Goal: Find specific page/section: Find specific page/section

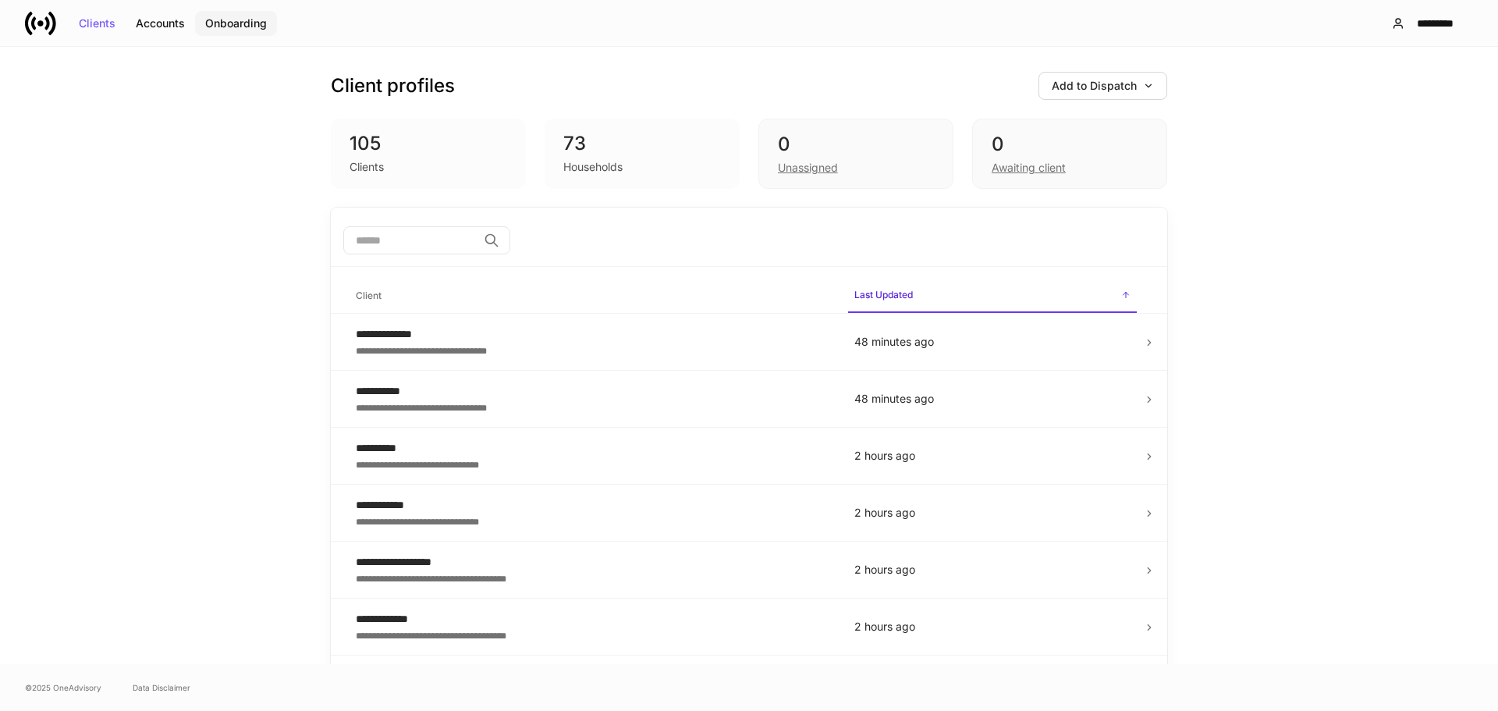
click at [230, 26] on div "Onboarding" at bounding box center [236, 23] width 62 height 11
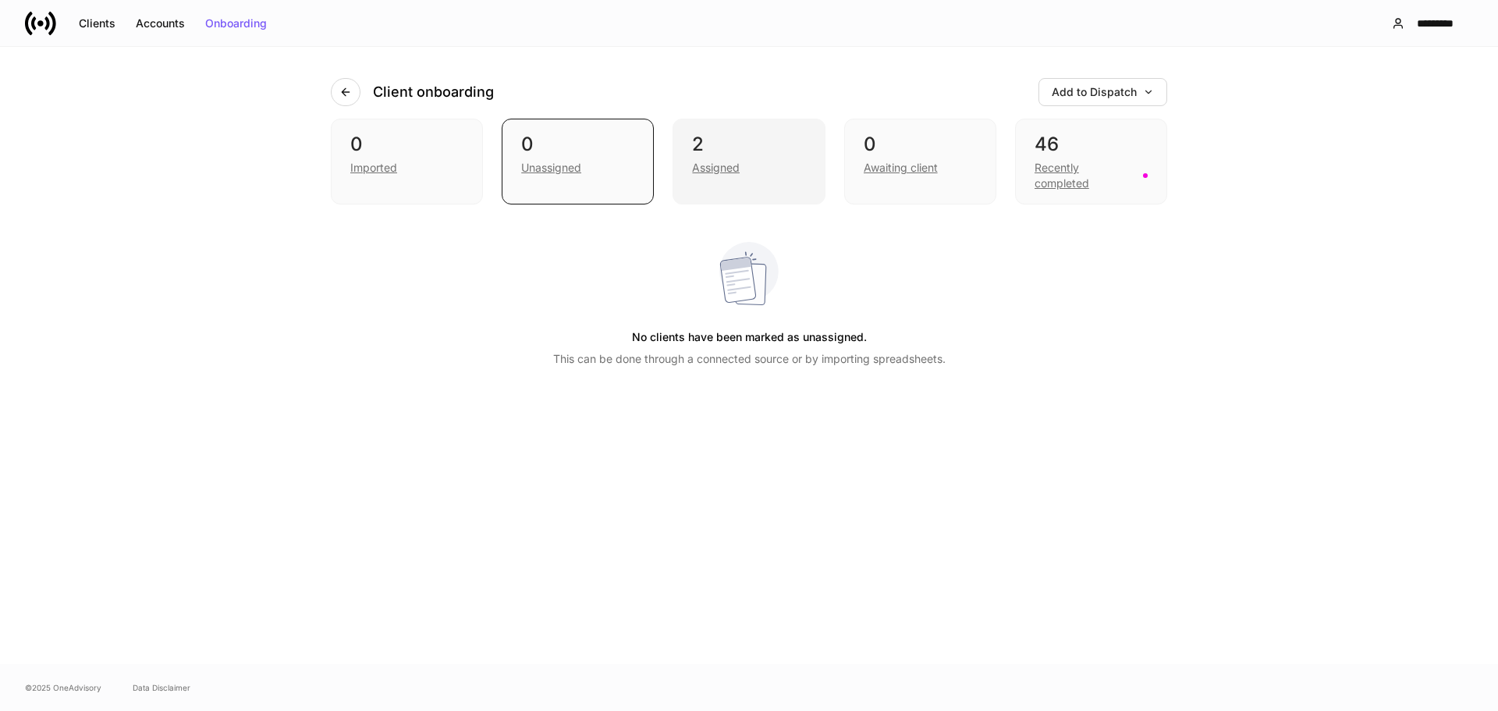
click at [708, 172] on div "Assigned" at bounding box center [716, 168] width 48 height 16
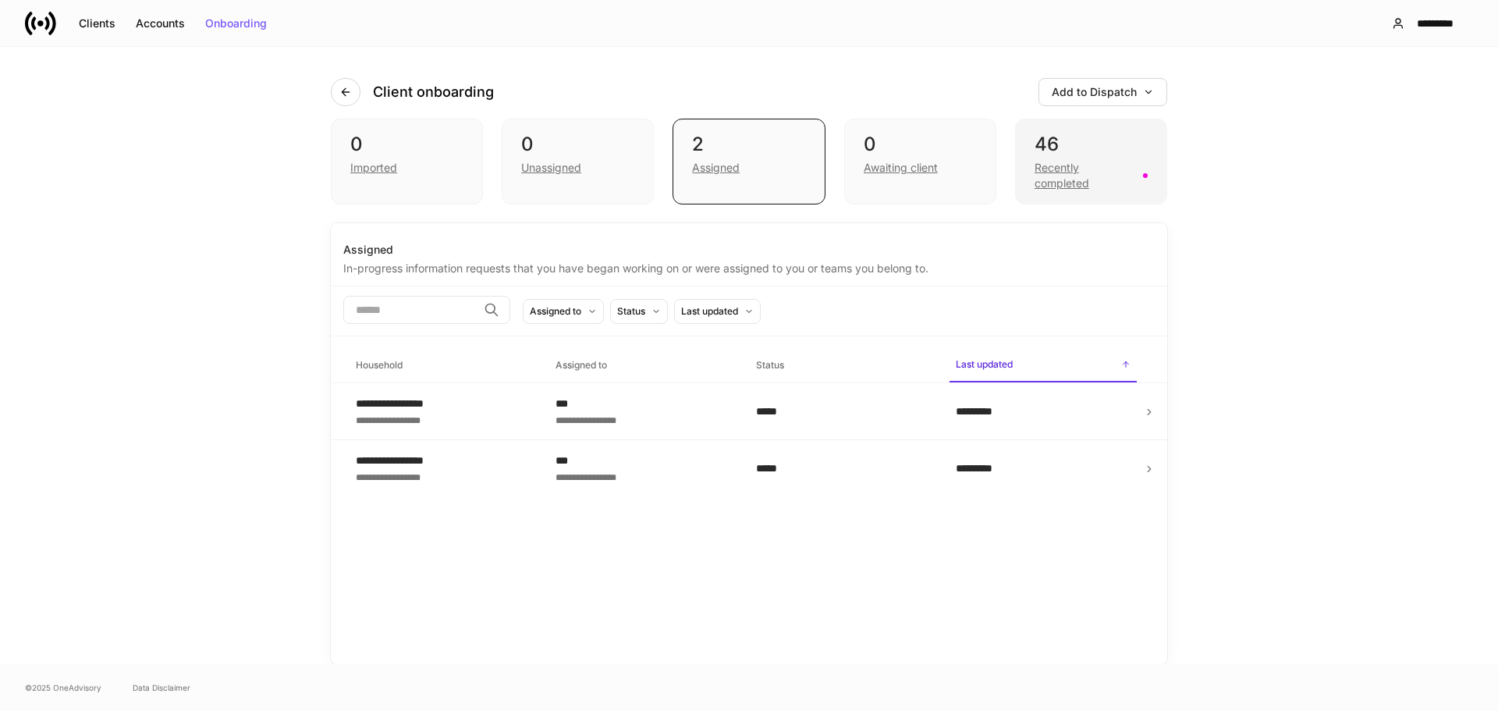
click at [1047, 177] on div "Recently completed" at bounding box center [1084, 175] width 99 height 31
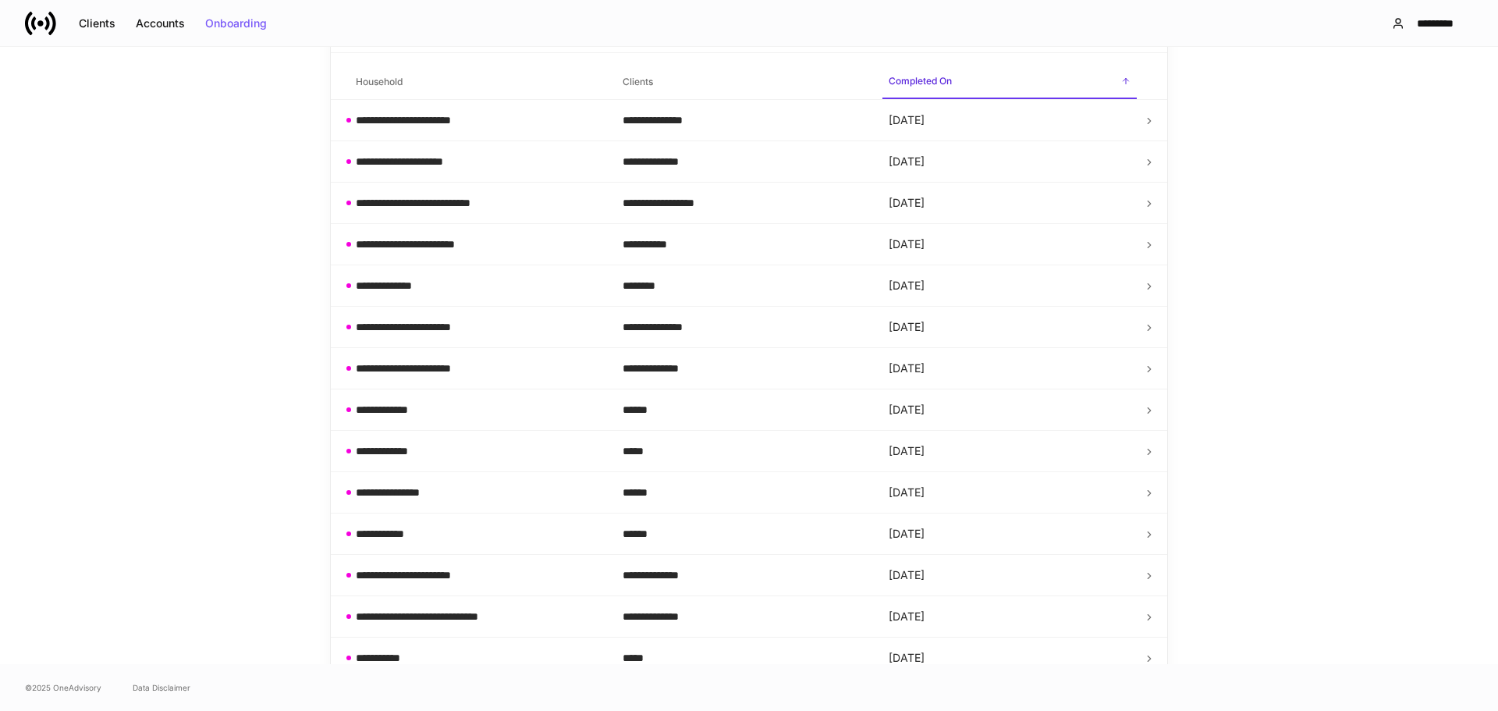
scroll to position [234, 0]
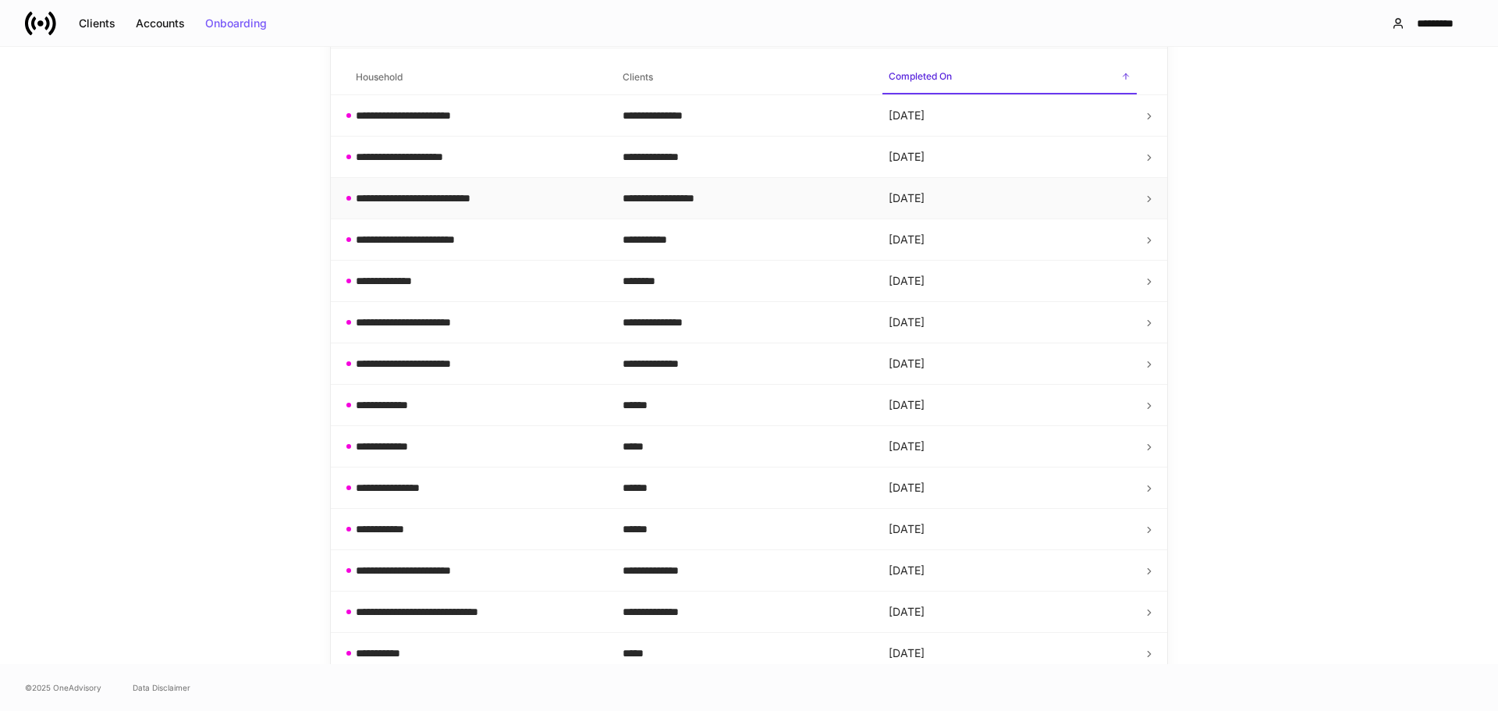
click at [430, 200] on div "**********" at bounding box center [432, 198] width 153 height 16
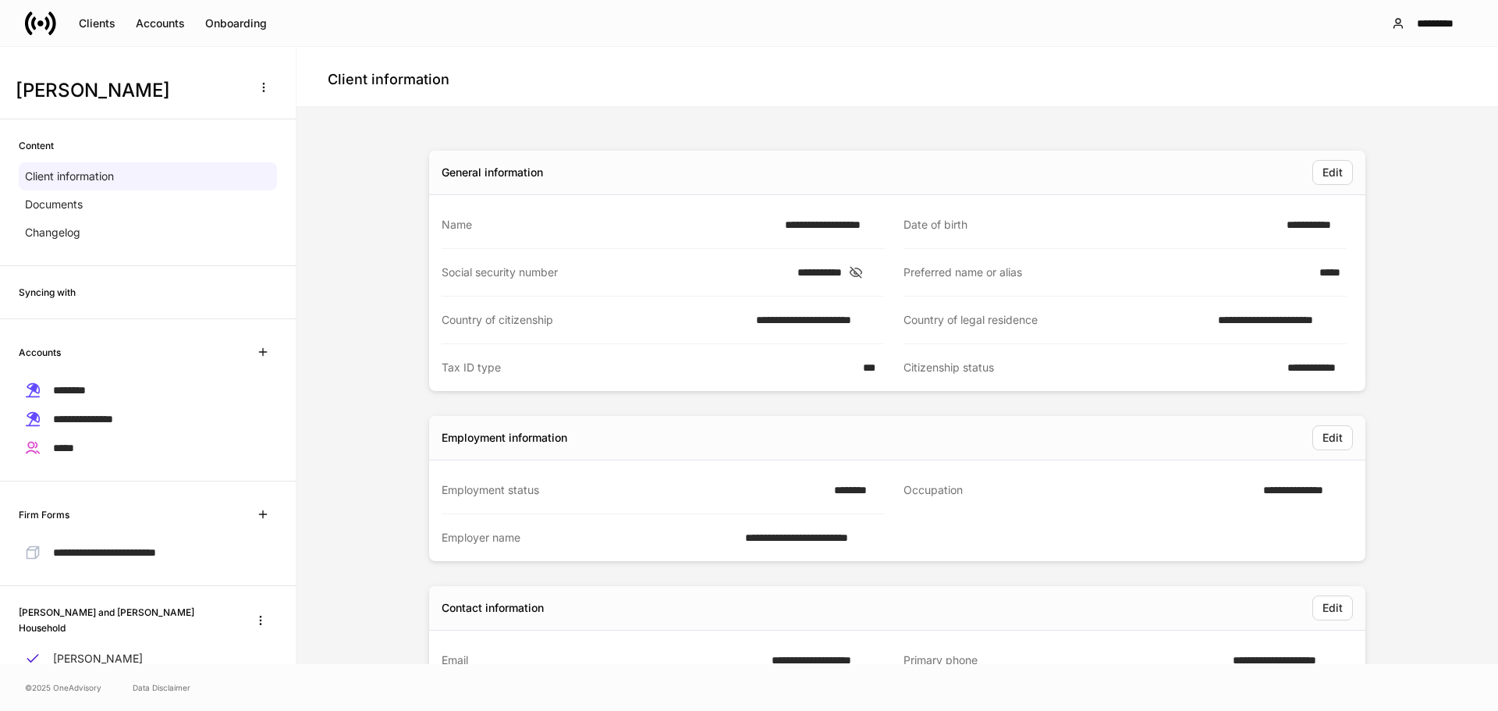
scroll to position [73, 0]
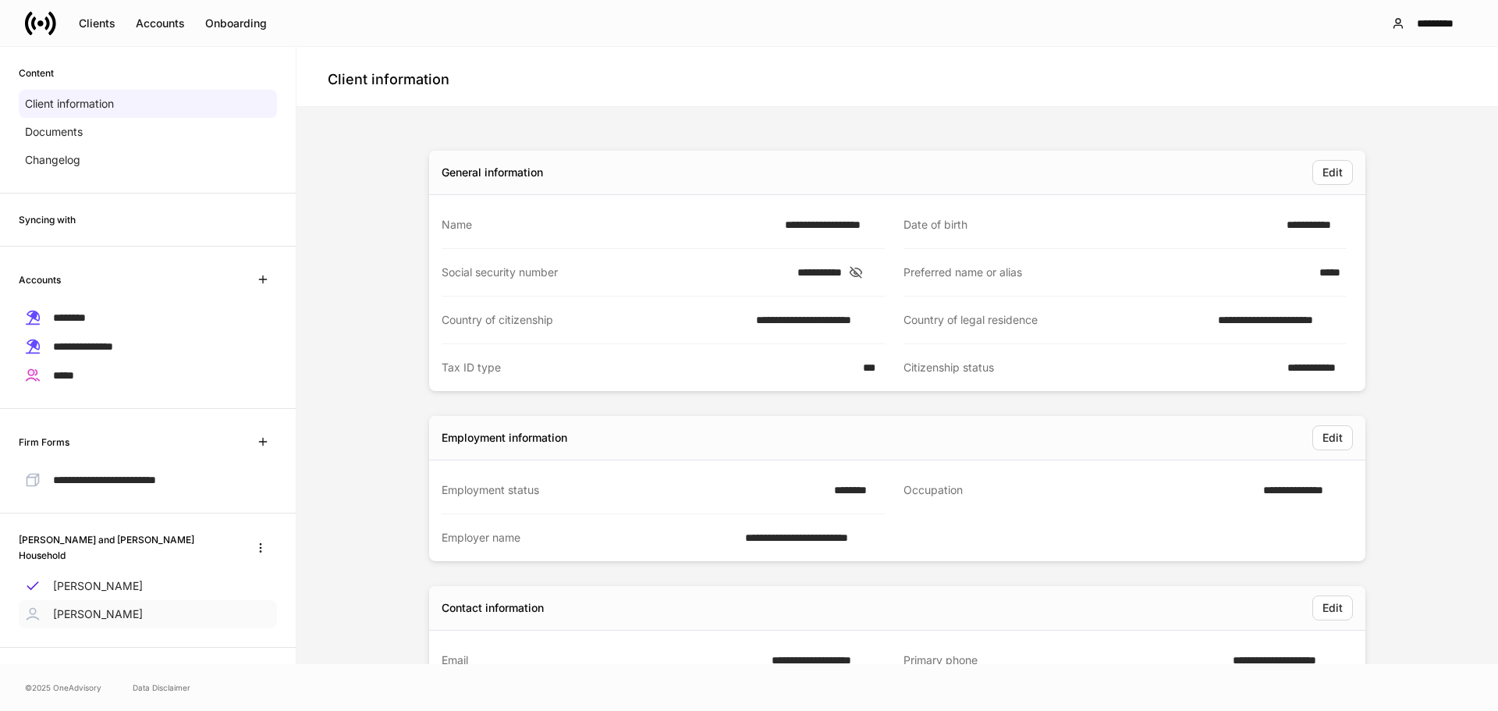
click at [148, 600] on div "[PERSON_NAME]" at bounding box center [148, 614] width 258 height 28
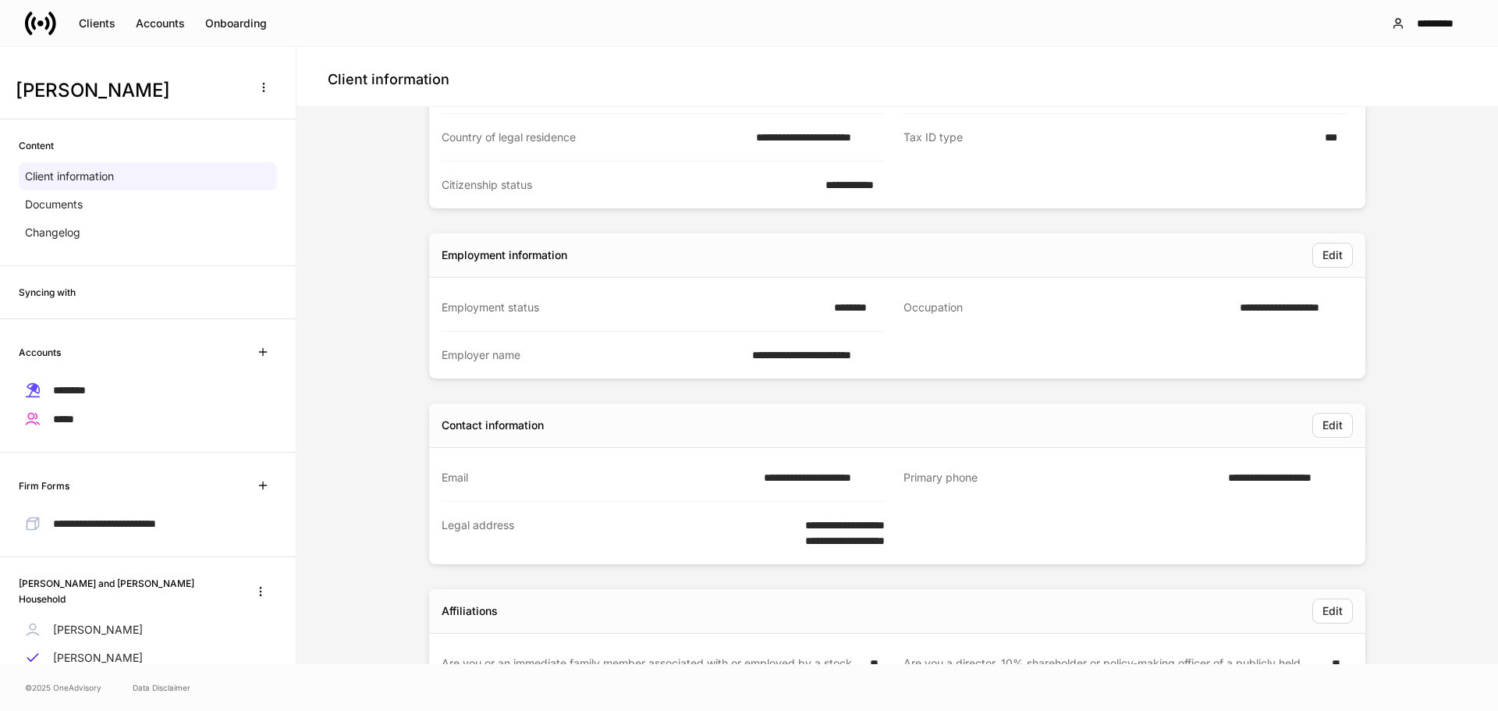
scroll to position [234, 0]
